Goal: Transaction & Acquisition: Purchase product/service

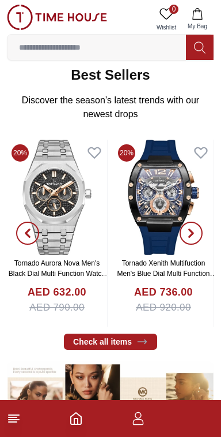
scroll to position [185, 0]
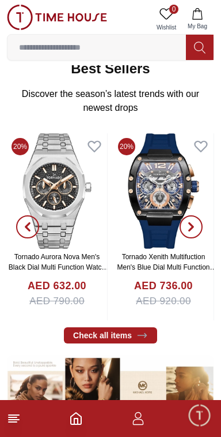
click at [18, 415] on line at bounding box center [14, 415] width 10 height 0
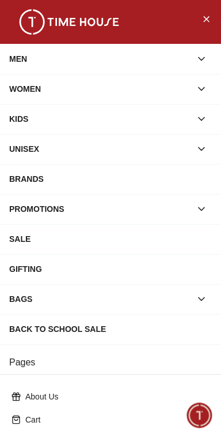
click at [15, 81] on div "WOMEN" at bounding box center [100, 88] width 182 height 21
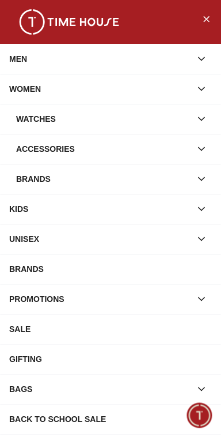
click at [35, 121] on div "Watches" at bounding box center [103, 118] width 175 height 21
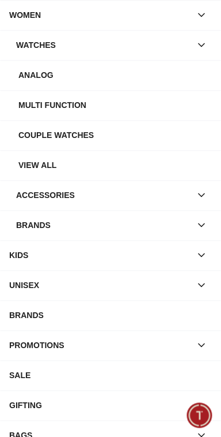
scroll to position [76, 0]
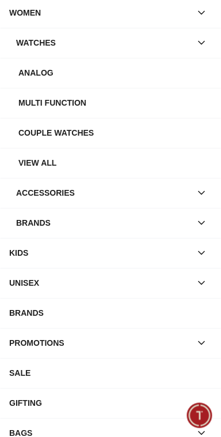
click at [22, 368] on div "SALE" at bounding box center [110, 372] width 203 height 21
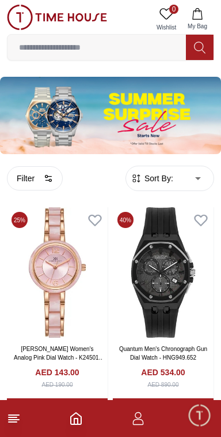
click at [163, 174] on span "Sort By:" at bounding box center [157, 178] width 31 height 12
click at [168, 180] on span "Sort By:" at bounding box center [157, 178] width 31 height 12
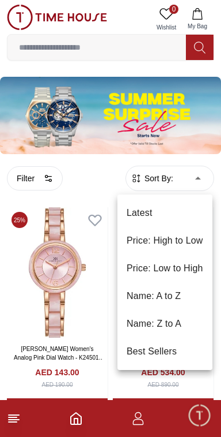
click at [156, 264] on li "Price: Low to High" at bounding box center [165, 268] width 95 height 28
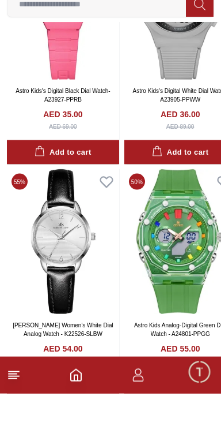
scroll to position [2223, 0]
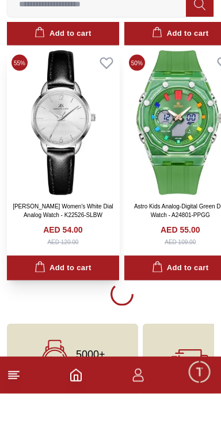
click at [36, 267] on div "AED 54.00 AED 120.00" at bounding box center [63, 278] width 103 height 22
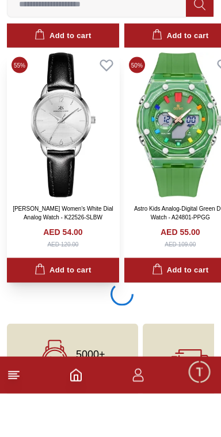
scroll to position [2223, 0]
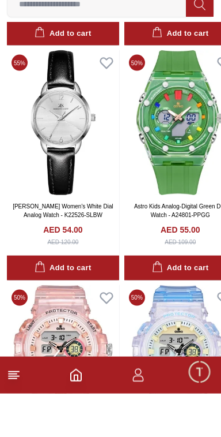
click at [17, 425] on icon at bounding box center [14, 418] width 14 height 14
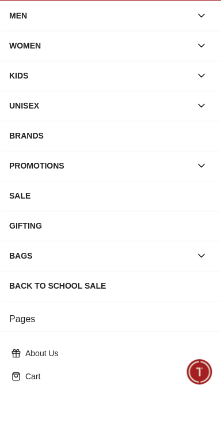
scroll to position [2223, 0]
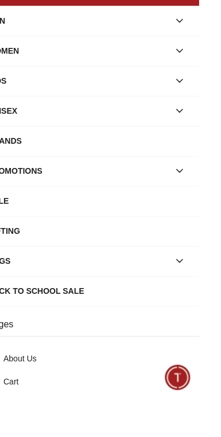
scroll to position [2223, 0]
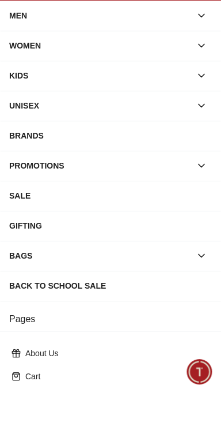
scroll to position [2221, 0]
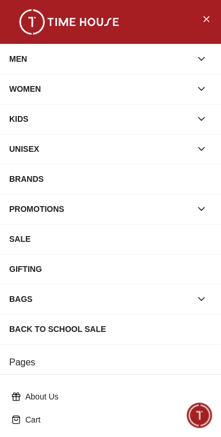
type input "*"
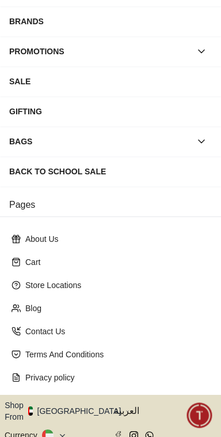
scroll to position [182, 0]
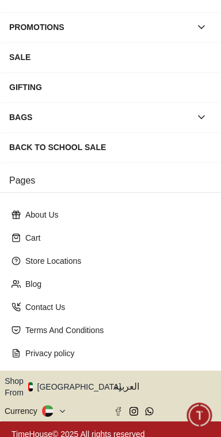
click at [77, 384] on button "Shop From [GEOGRAPHIC_DATA]" at bounding box center [67, 386] width 125 height 23
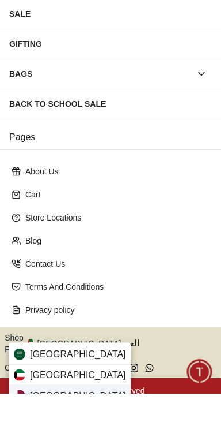
click at [46, 436] on span "[GEOGRAPHIC_DATA]" at bounding box center [78, 439] width 96 height 14
